Goal: Check status: Check status

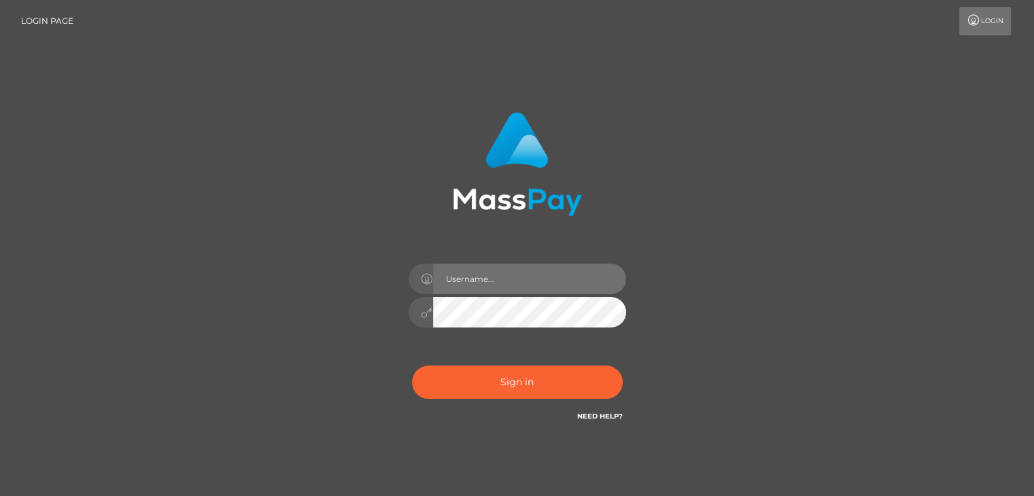
click at [528, 276] on input "text" at bounding box center [529, 279] width 193 height 31
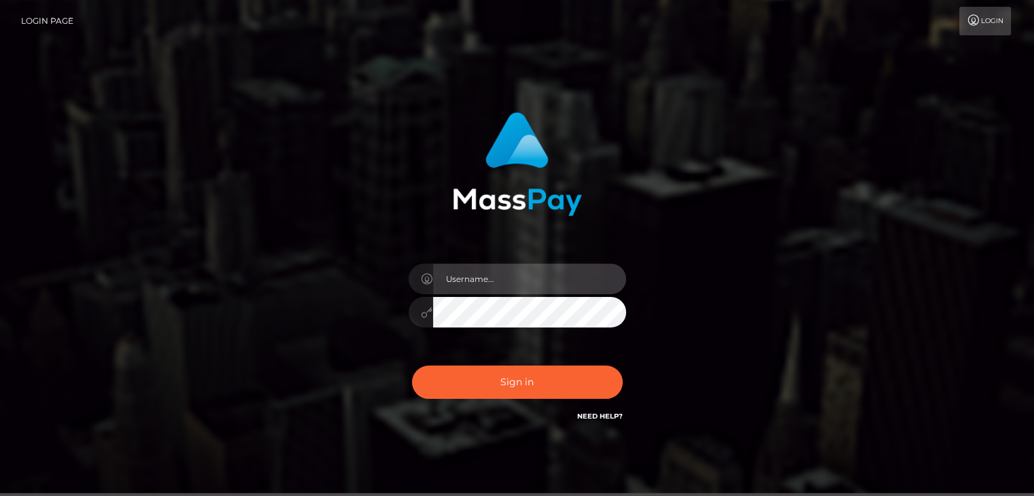
type input "[PERSON_NAME].[PERSON_NAME]"
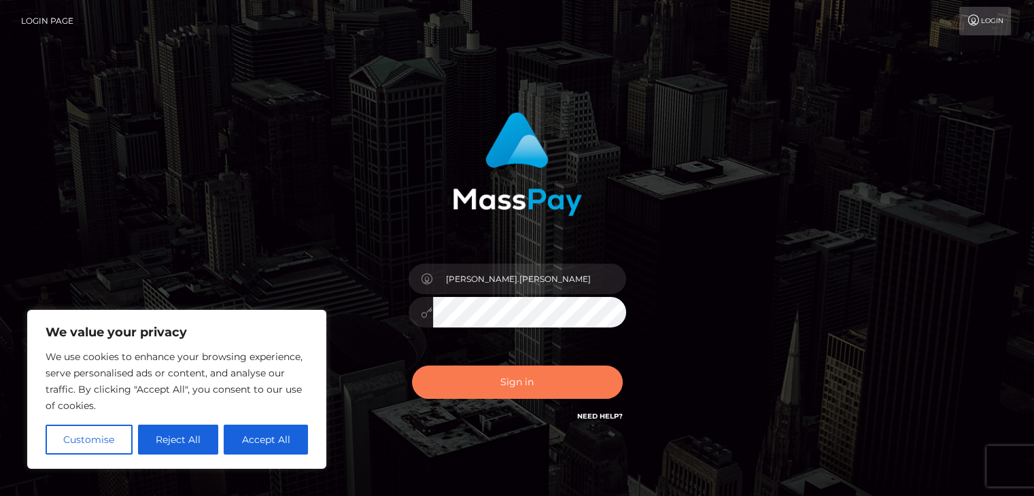
click at [553, 382] on button "Sign in" at bounding box center [517, 382] width 211 height 33
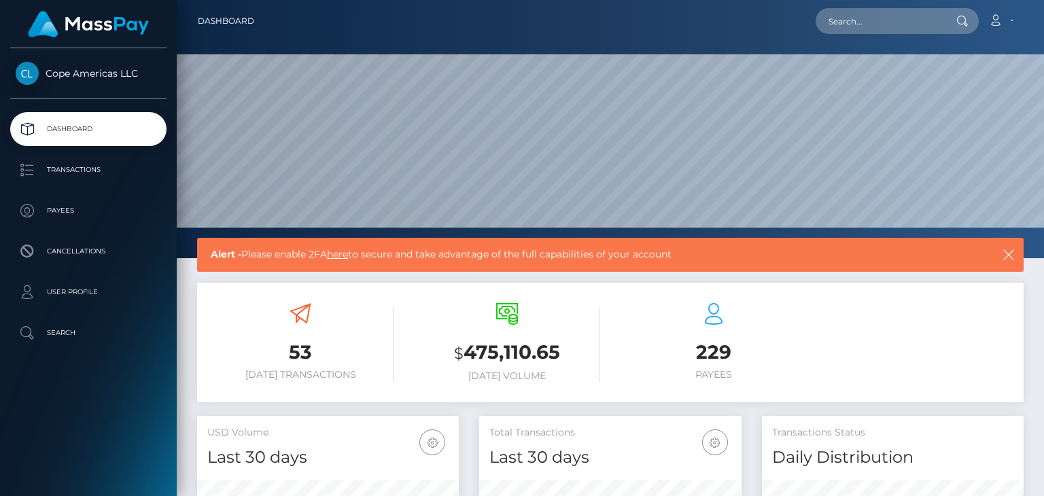
scroll to position [241, 261]
click at [67, 172] on p "Transactions" at bounding box center [89, 170] width 146 height 20
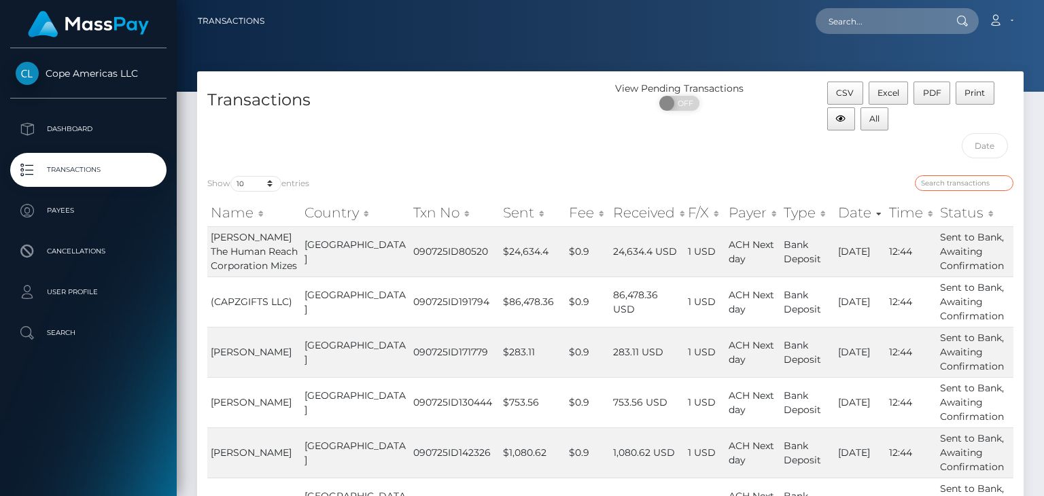
click at [945, 182] on input "search" at bounding box center [964, 183] width 99 height 16
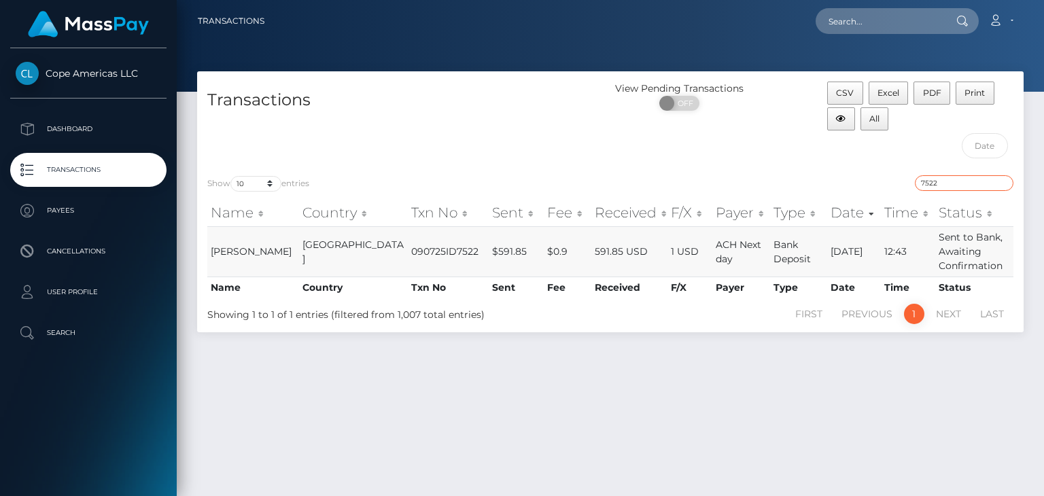
type input "7522"
drag, startPoint x: 434, startPoint y: 243, endPoint x: 473, endPoint y: 245, distance: 38.8
click at [489, 245] on td "$591.85" at bounding box center [516, 251] width 55 height 50
copy td "$591.85"
